Goal: Navigation & Orientation: Find specific page/section

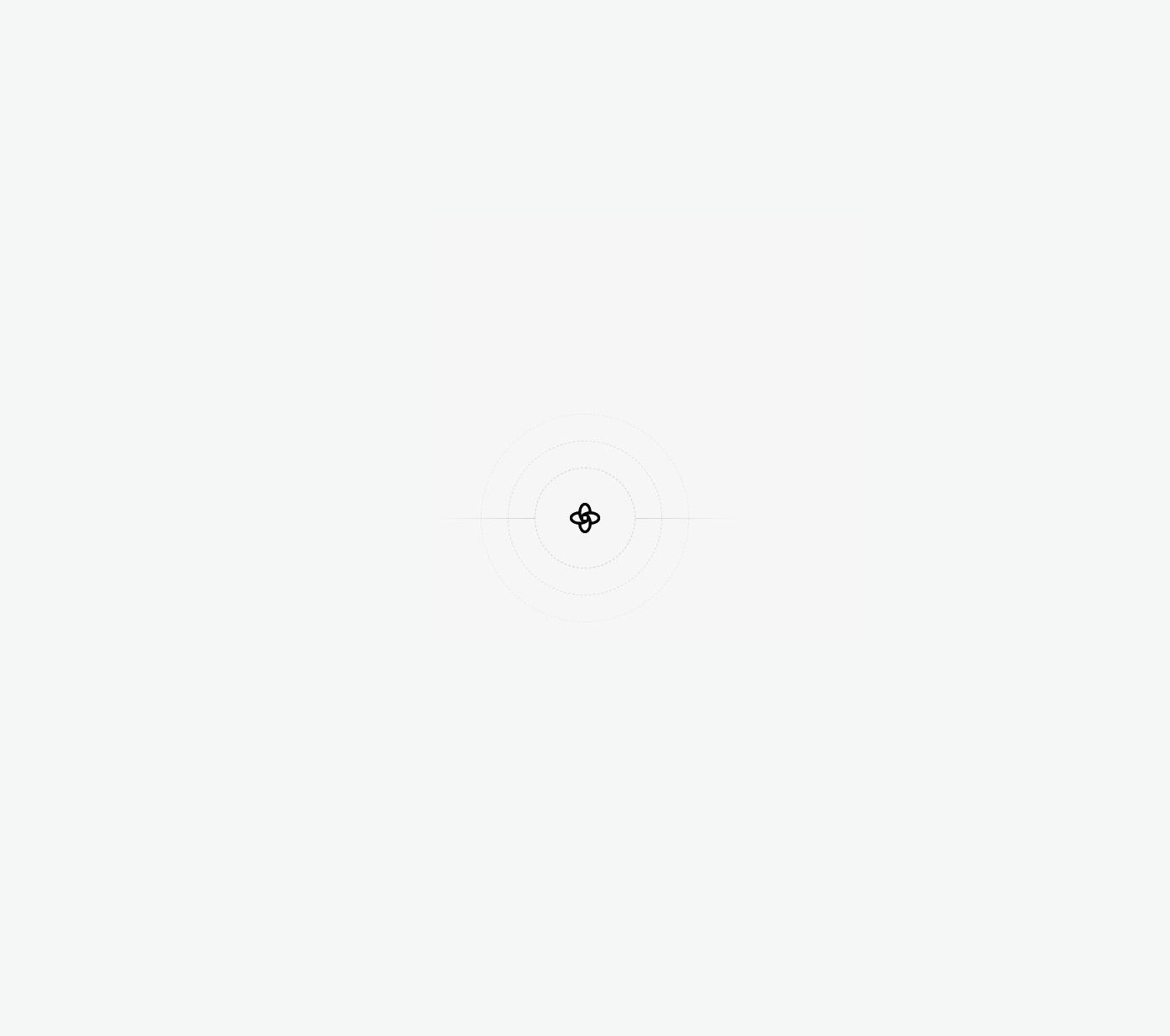
click at [992, 35] on div at bounding box center [585, 518] width 1170 height 1036
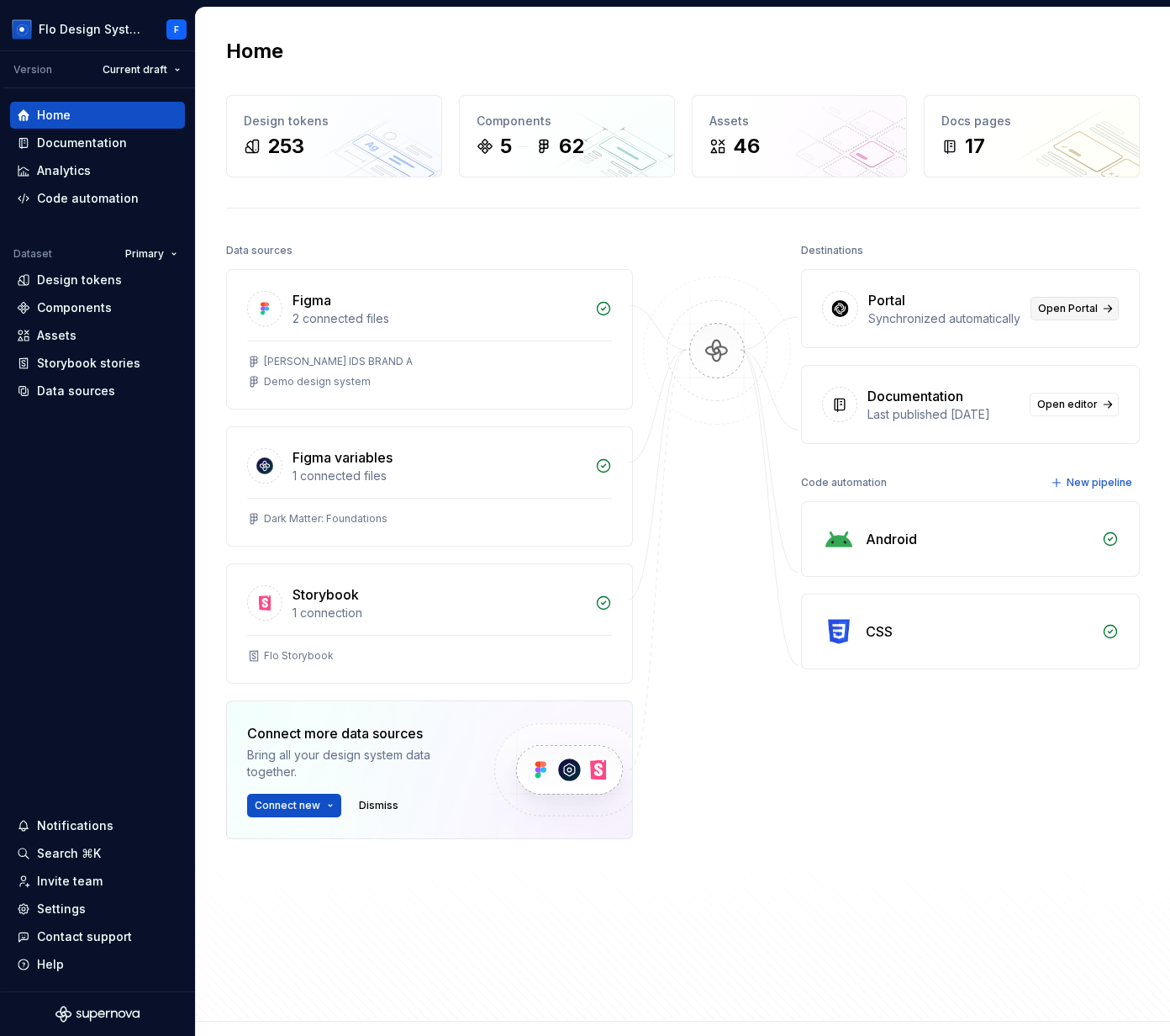
click at [1044, 315] on span "Open Portal" at bounding box center [1069, 309] width 60 height 14
